Goal: Entertainment & Leisure: Consume media (video, audio)

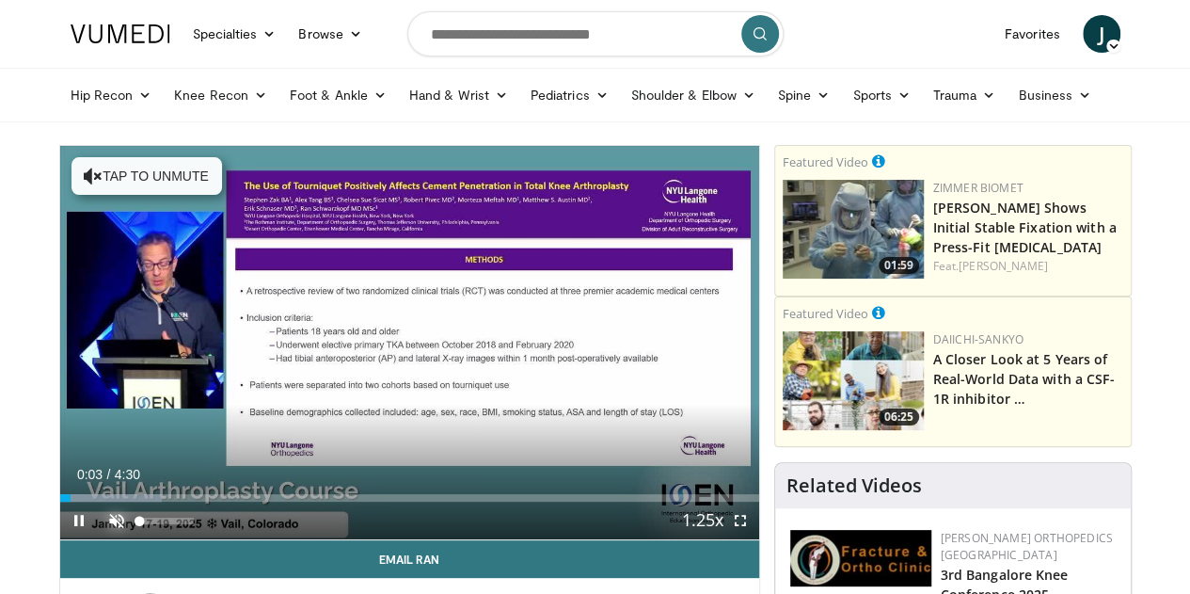
click at [98, 539] on span "Video Player" at bounding box center [117, 521] width 38 height 38
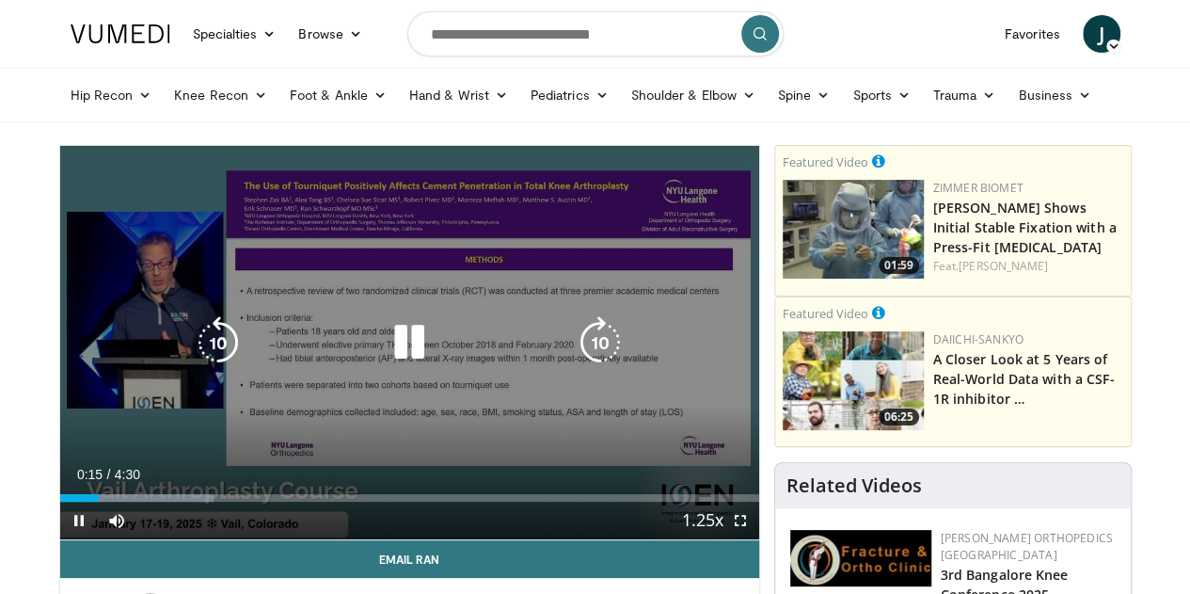
click at [192, 357] on icon "Video Player" at bounding box center [218, 342] width 53 height 53
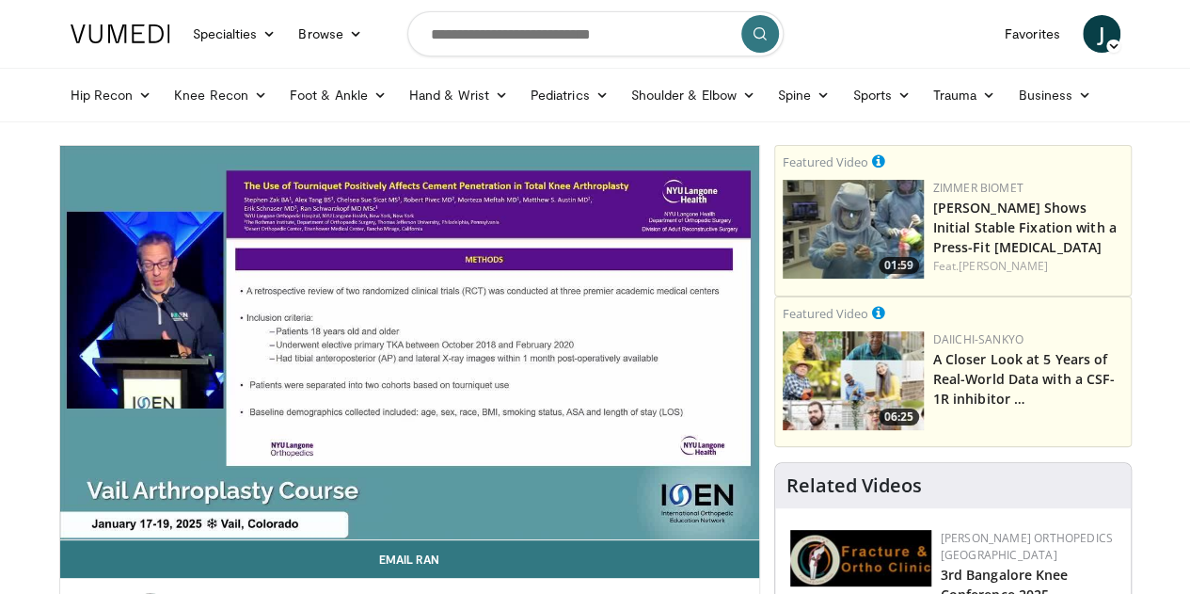
click at [60, 540] on video-js "**********" at bounding box center [409, 343] width 699 height 394
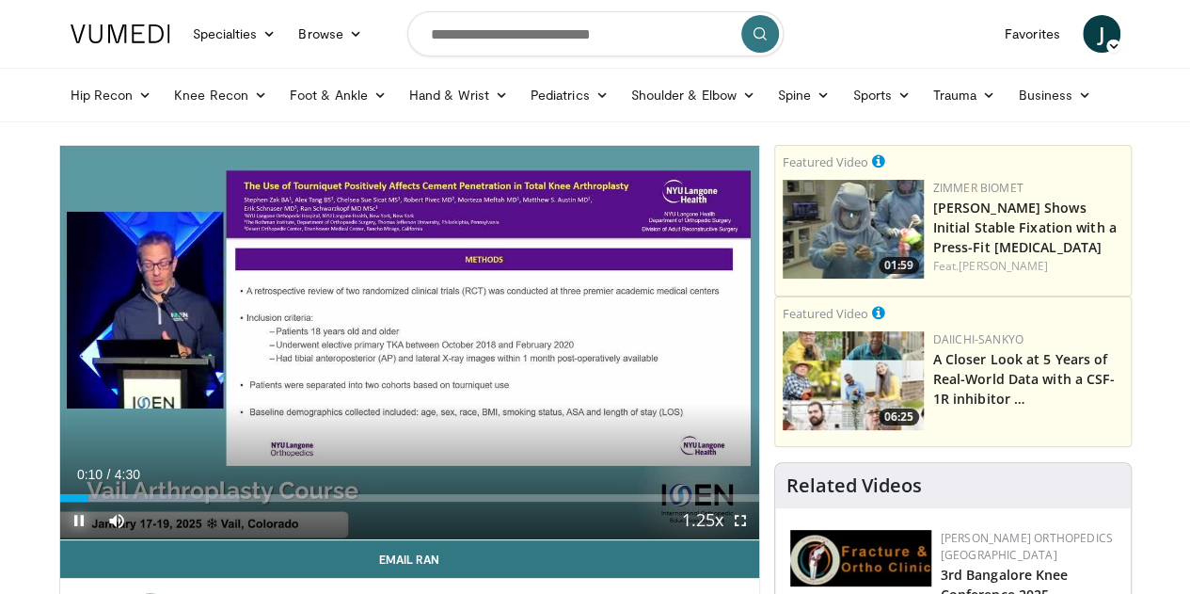
click at [60, 539] on span "Video Player" at bounding box center [79, 521] width 38 height 38
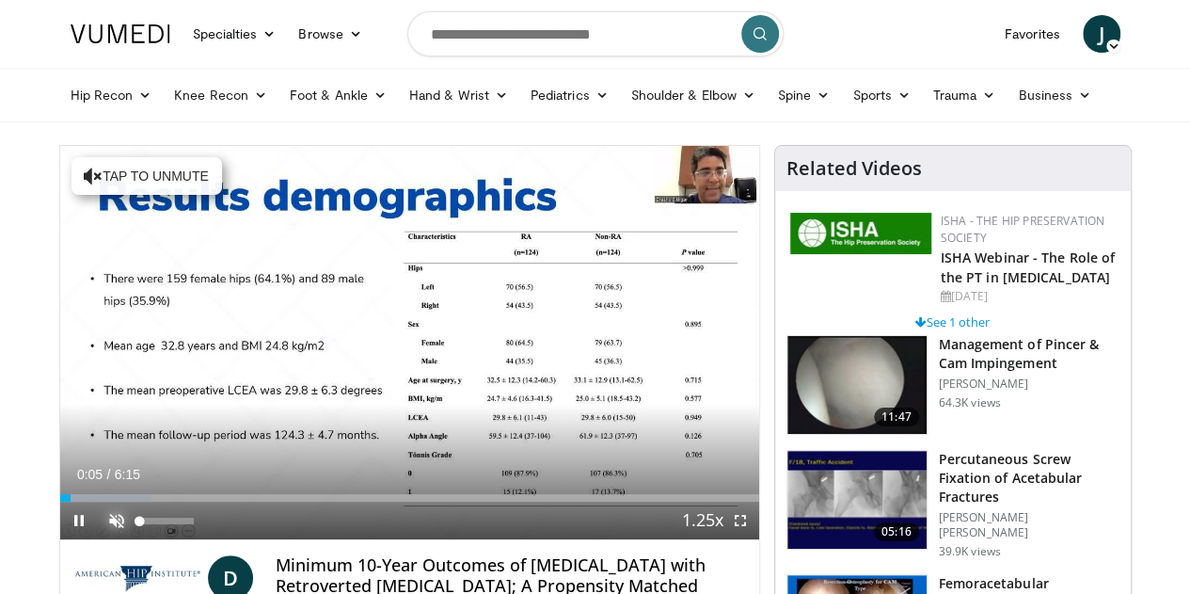
click at [98, 539] on span "Video Player" at bounding box center [117, 521] width 38 height 38
drag, startPoint x: 27, startPoint y: 532, endPoint x: -24, endPoint y: 534, distance: 51.8
click at [0, 534] on html "Specialties Adult & Family Medicine Allergy, [MEDICAL_DATA], Immunology Anesthe…" at bounding box center [595, 297] width 1190 height 594
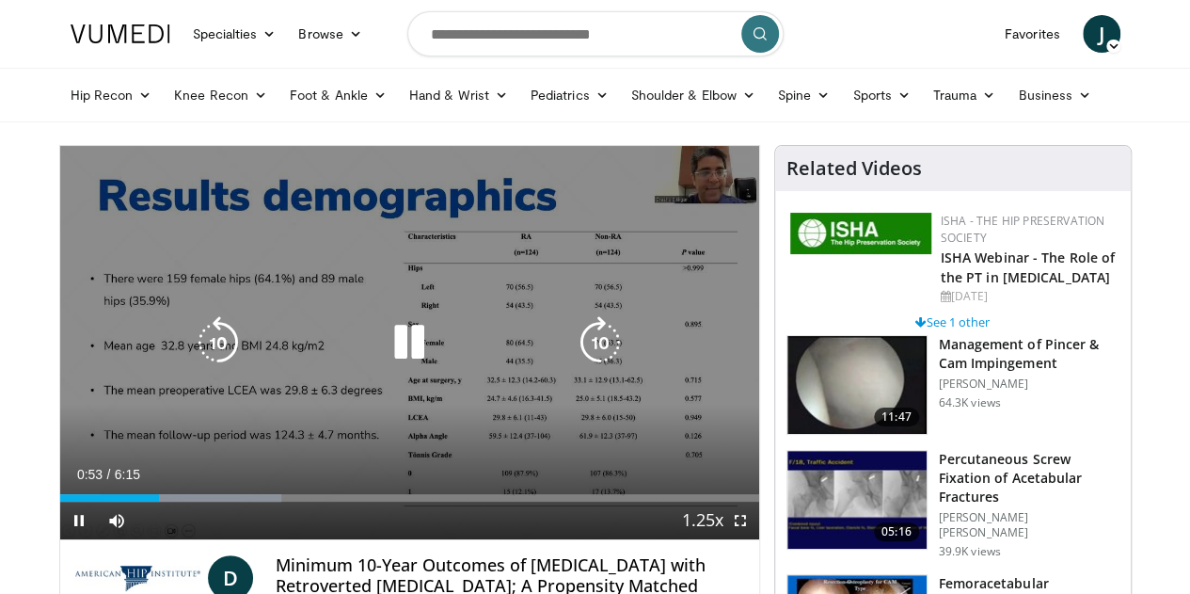
click at [390, 352] on icon "Video Player" at bounding box center [409, 342] width 53 height 53
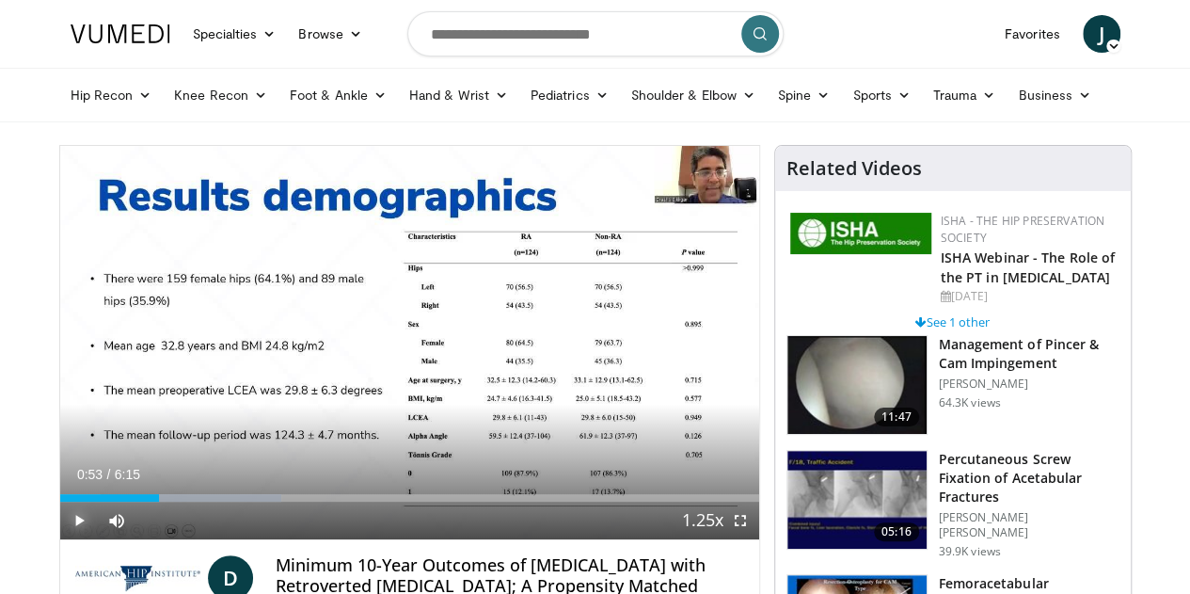
click at [60, 539] on span "Video Player" at bounding box center [79, 521] width 38 height 38
